Goal: Task Accomplishment & Management: Manage account settings

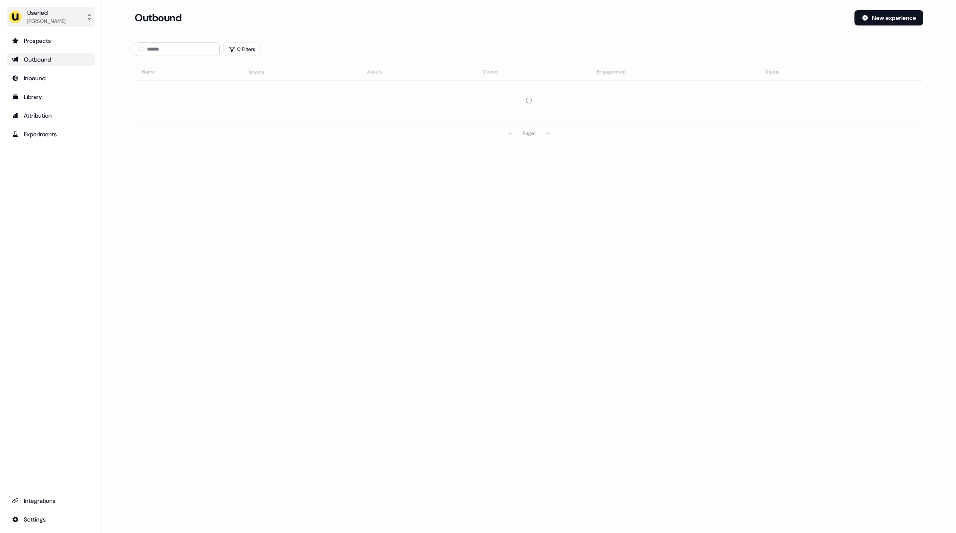
click at [35, 23] on div "[PERSON_NAME]" at bounding box center [46, 21] width 38 height 8
click at [46, 38] on div "Impersonate (Admin)" at bounding box center [50, 39] width 81 height 15
click at [194, 61] on div "Select org" at bounding box center [170, 59] width 64 height 8
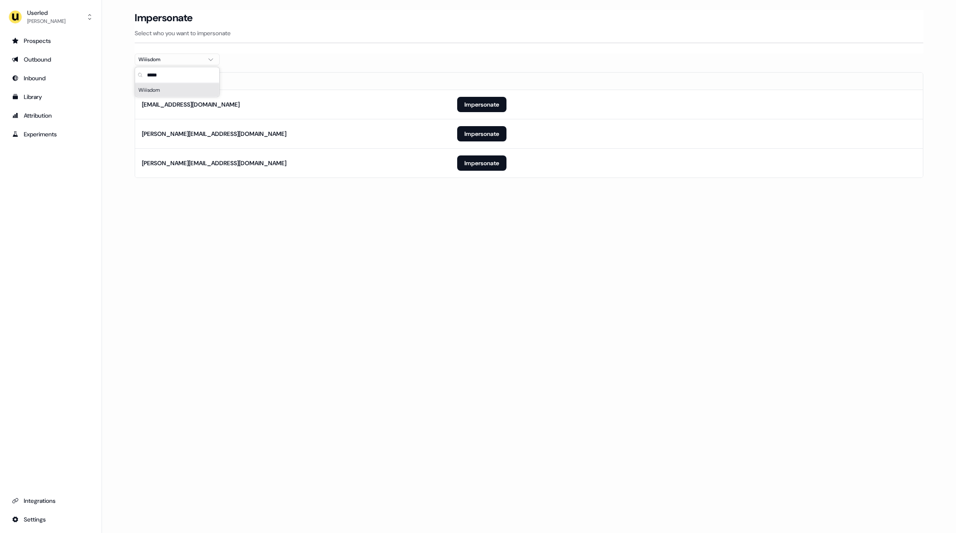
type input "*****"
click at [324, 244] on div "Loading... Impersonate Select who you want to impersonate Wiiisdom Email [EMAIL…" at bounding box center [529, 266] width 854 height 533
click at [490, 102] on button "Impersonate" at bounding box center [481, 104] width 49 height 15
